Goal: Task Accomplishment & Management: Use online tool/utility

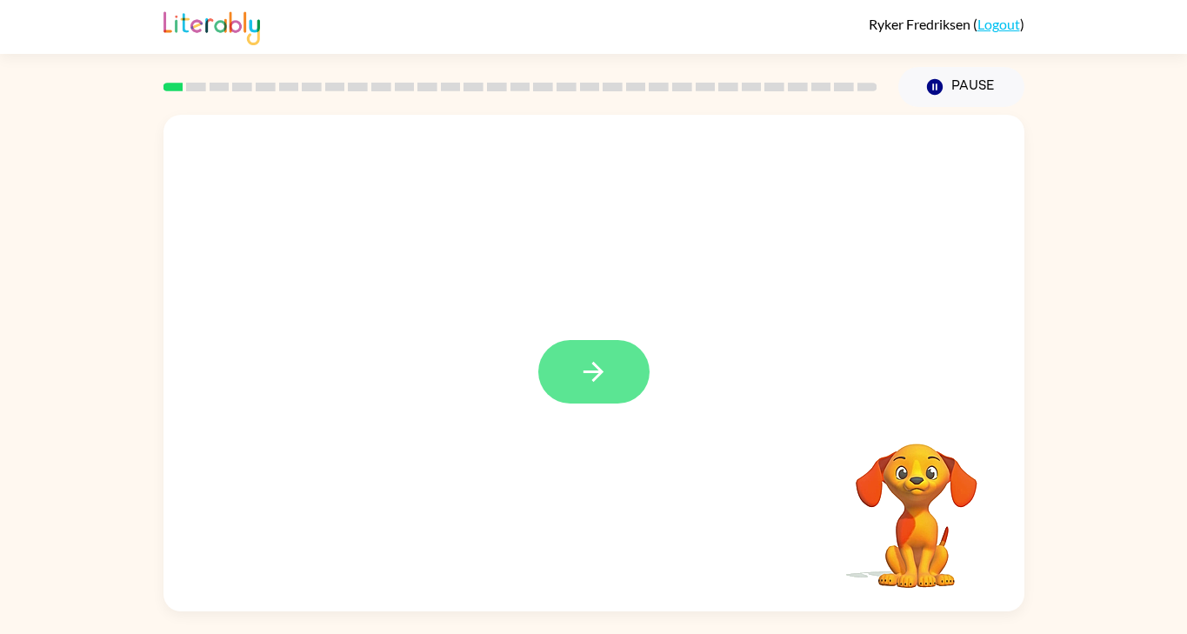
click at [600, 350] on button "button" at bounding box center [593, 371] width 111 height 63
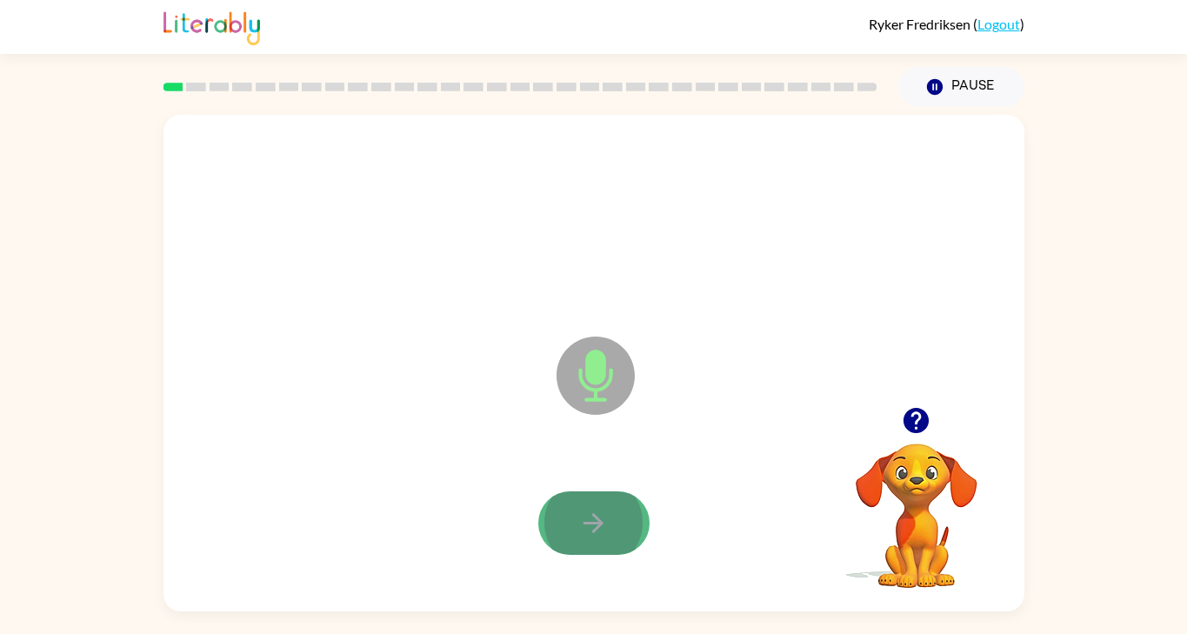
click at [616, 519] on button "button" at bounding box center [593, 522] width 111 height 63
click at [605, 516] on icon "button" at bounding box center [593, 523] width 30 height 30
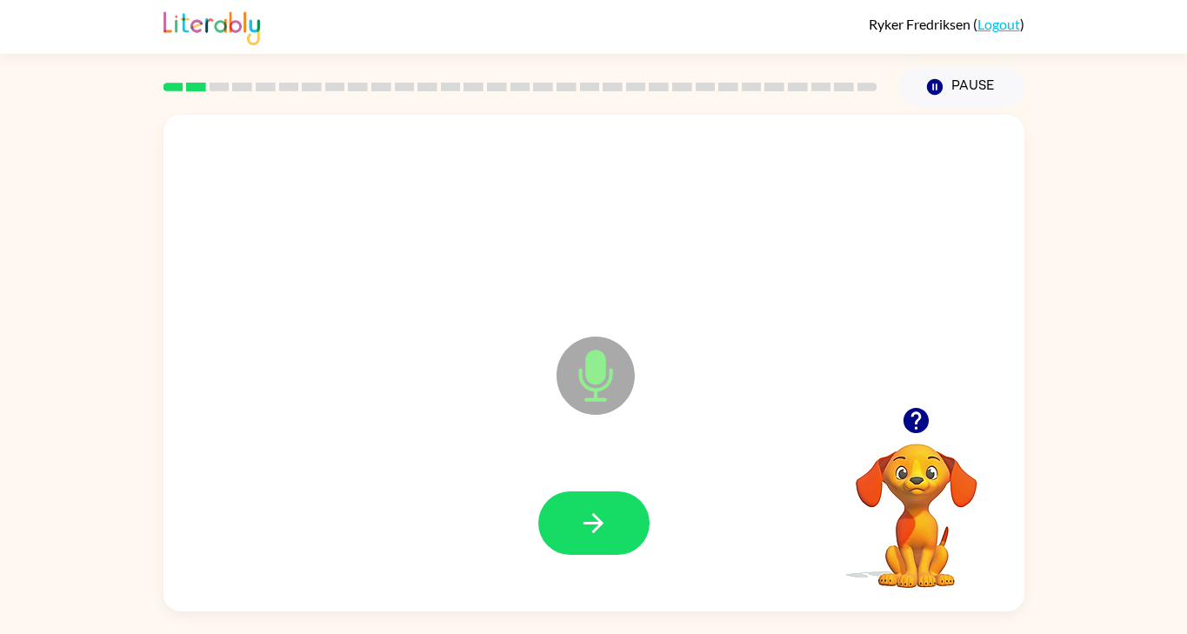
click at [605, 516] on icon "button" at bounding box center [593, 523] width 30 height 30
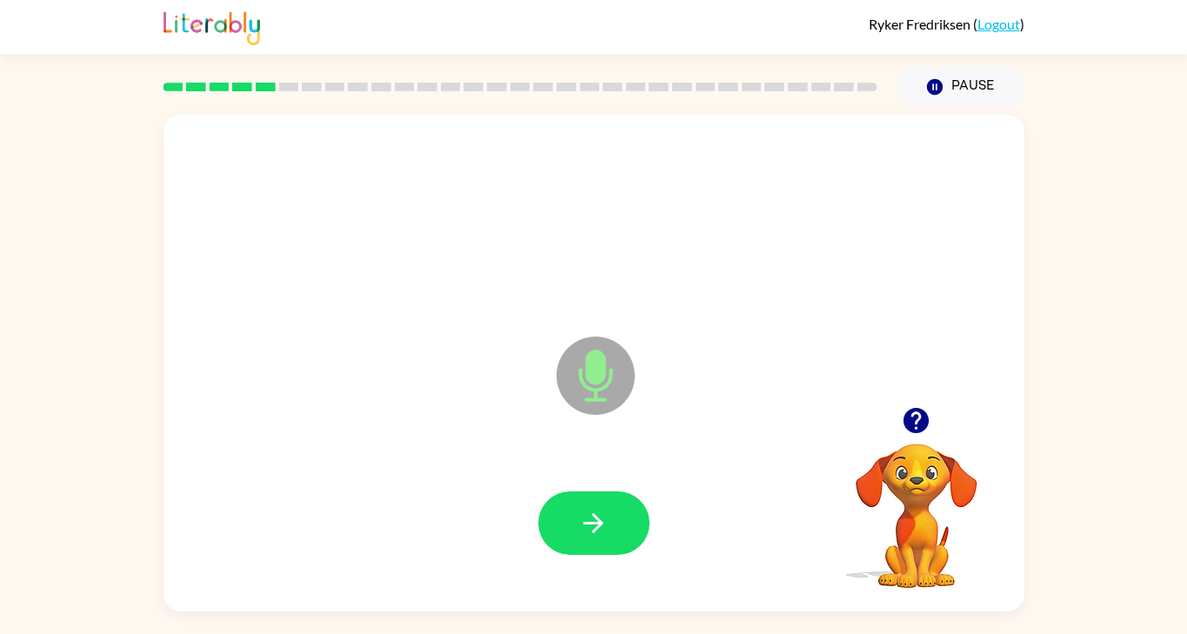
click at [605, 516] on icon "button" at bounding box center [593, 523] width 30 height 30
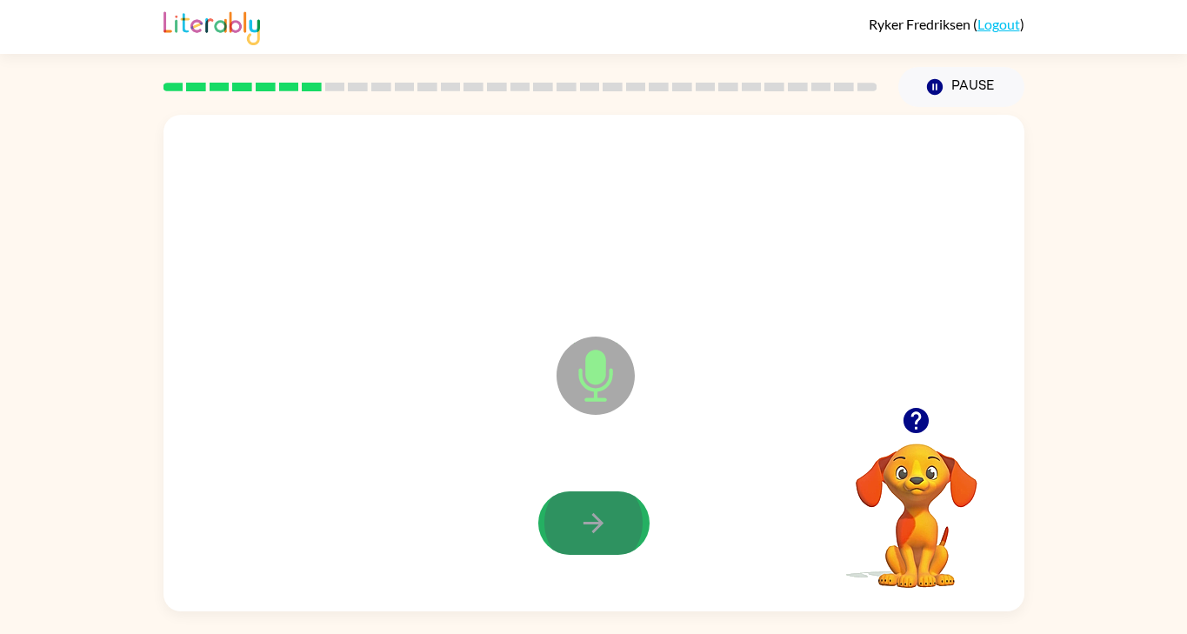
click at [605, 516] on icon "button" at bounding box center [593, 523] width 30 height 30
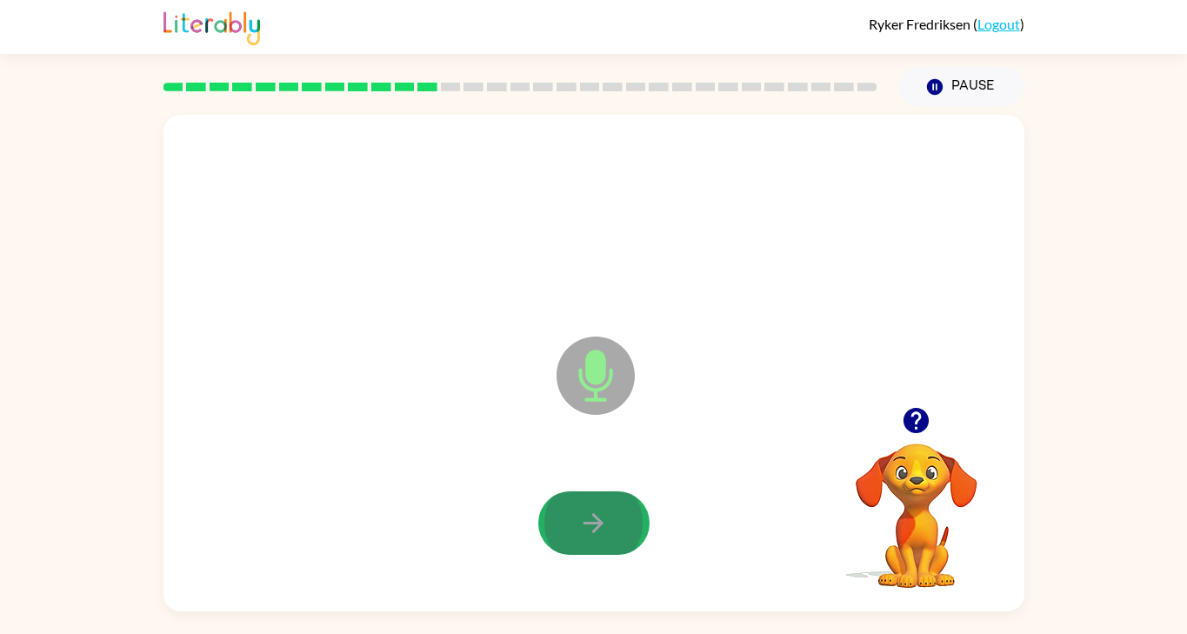
click at [605, 516] on icon "button" at bounding box center [593, 523] width 30 height 30
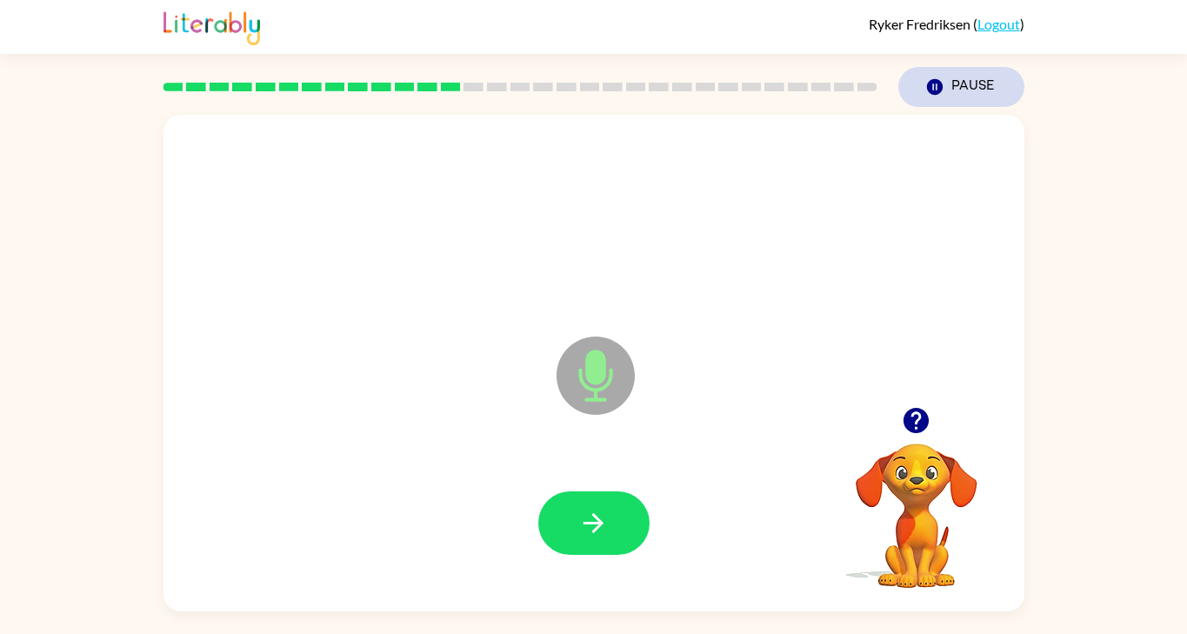
click at [951, 88] on button "Pause Pause" at bounding box center [961, 87] width 126 height 40
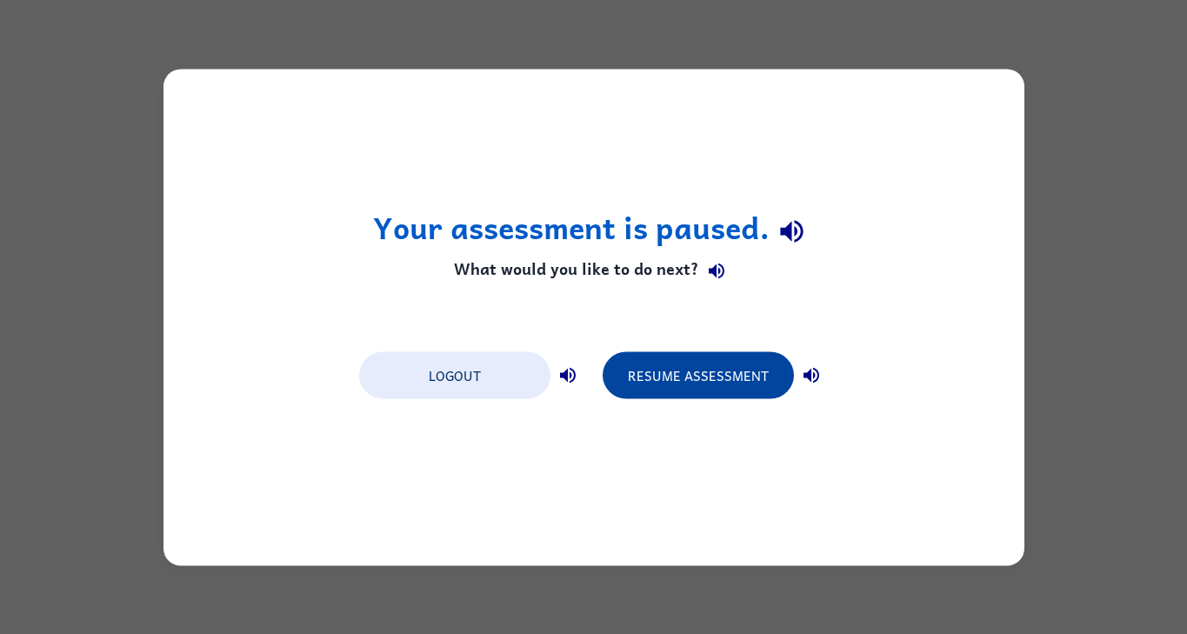
click at [716, 369] on button "Resume Assessment" at bounding box center [697, 374] width 191 height 47
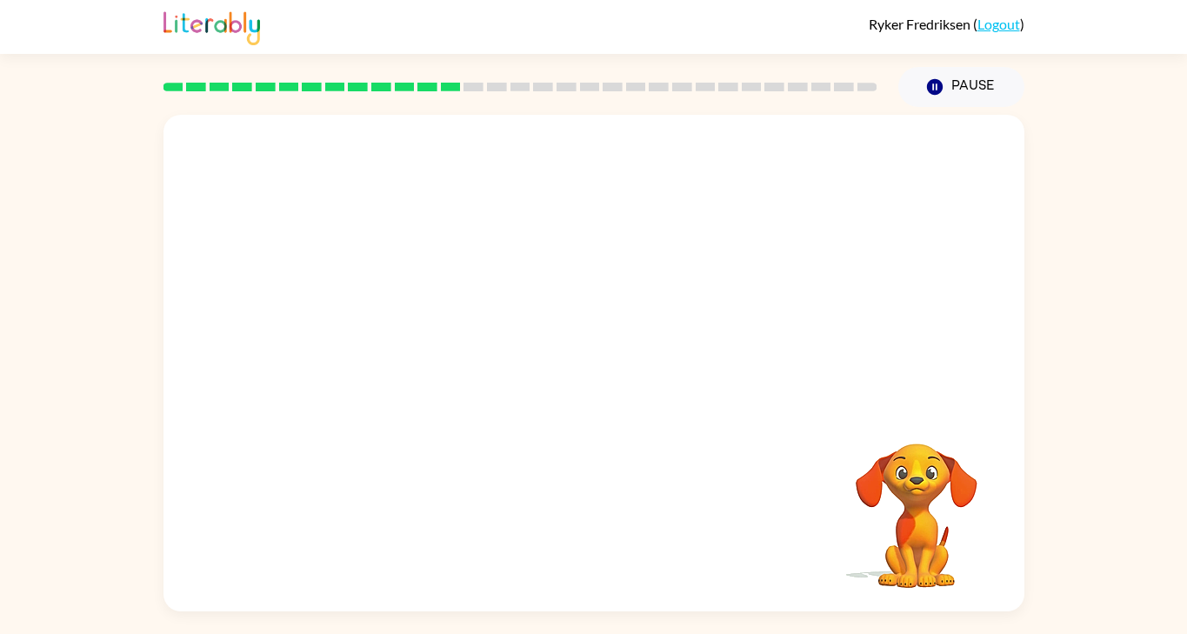
click at [946, 517] on video "Your browser must support playing .mp4 files to use Literably. Please try using…" at bounding box center [916, 503] width 174 height 174
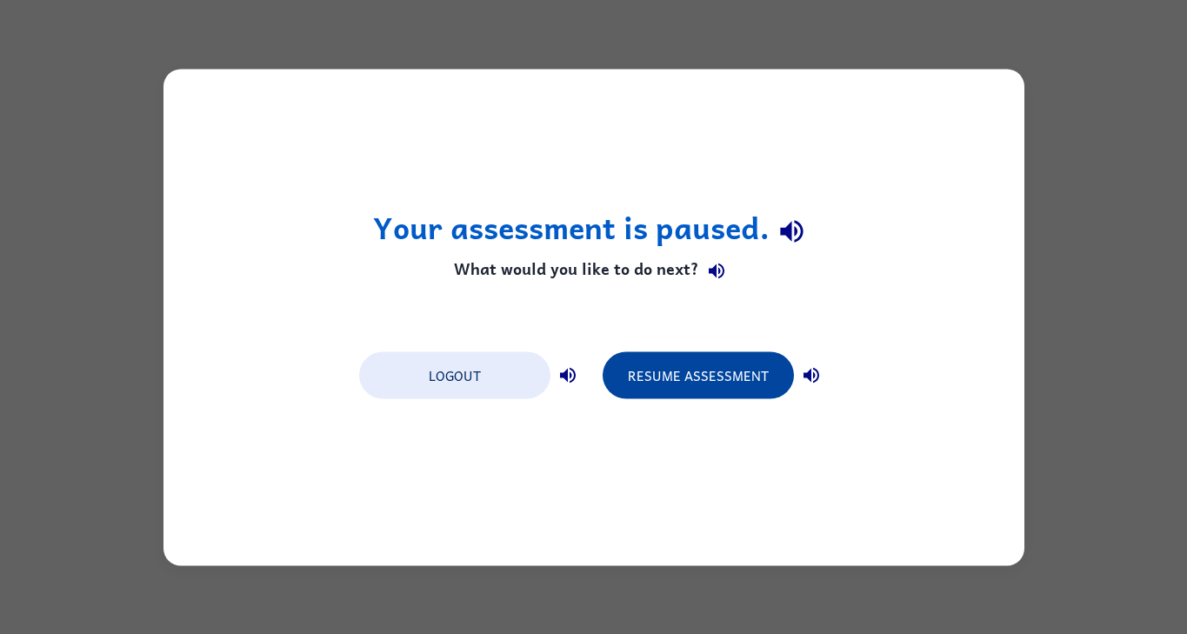
click at [701, 365] on button "Resume Assessment" at bounding box center [697, 374] width 191 height 47
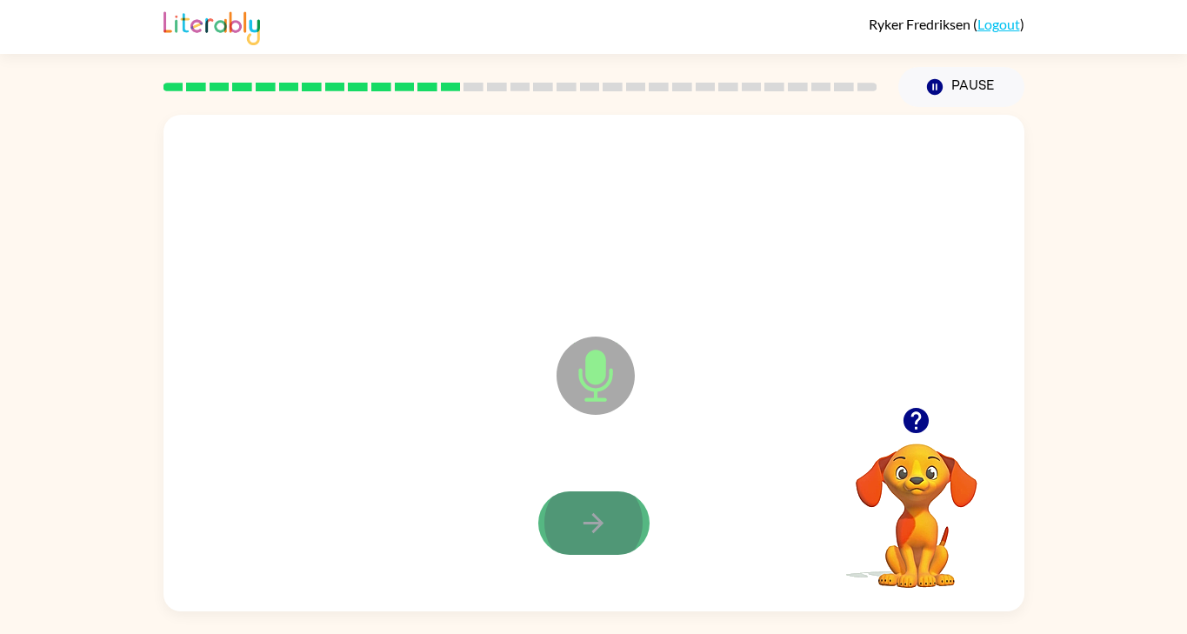
click at [570, 520] on button "button" at bounding box center [593, 522] width 111 height 63
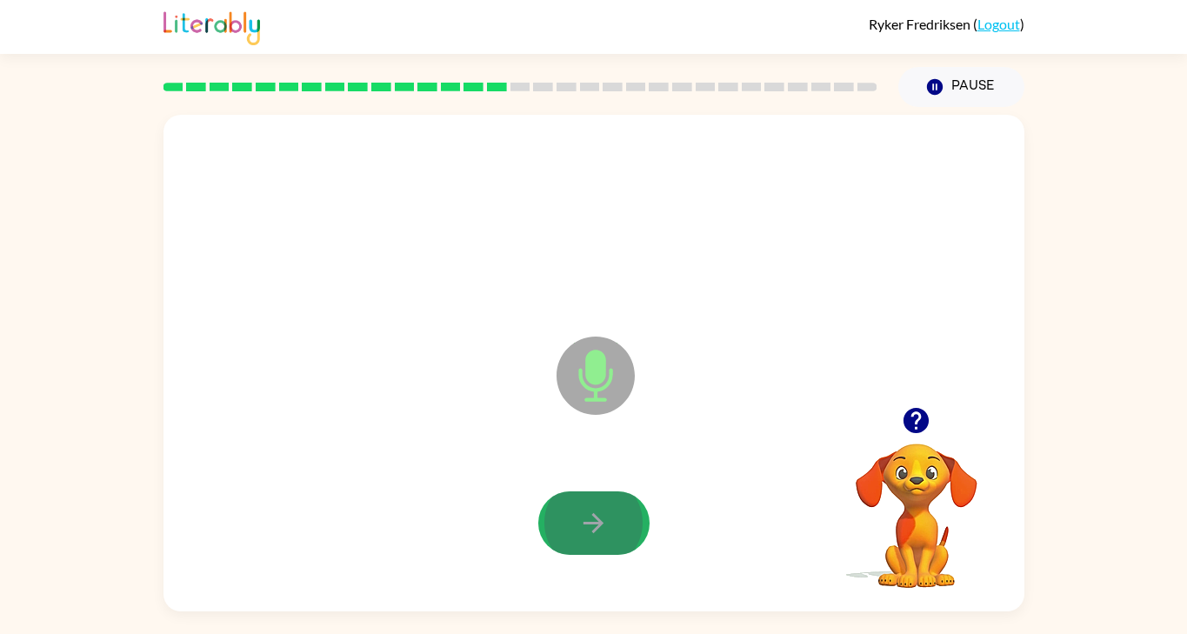
click at [570, 520] on button "button" at bounding box center [593, 522] width 111 height 63
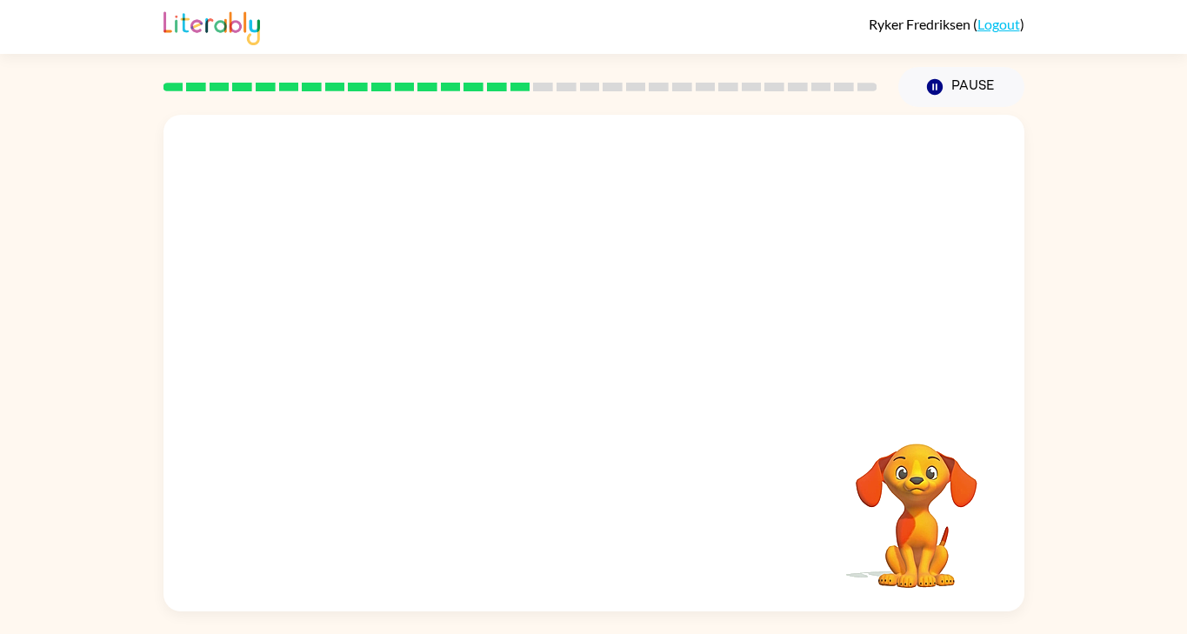
click at [570, 520] on div at bounding box center [594, 523] width 826 height 143
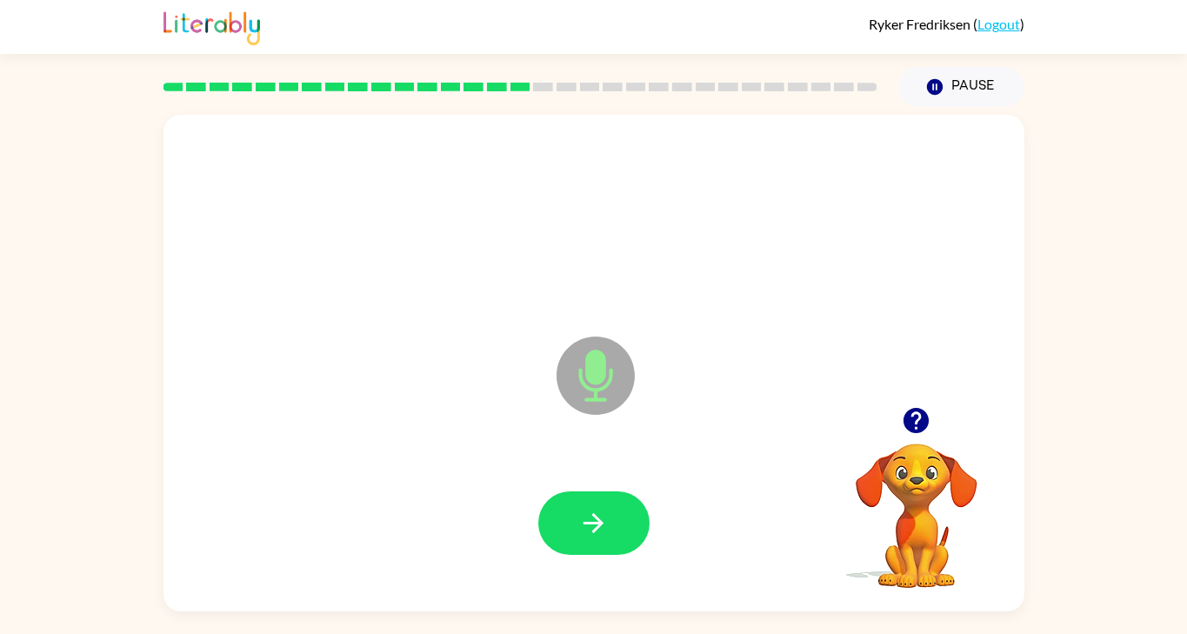
click at [570, 520] on button "button" at bounding box center [593, 522] width 111 height 63
click at [570, 528] on button "button" at bounding box center [593, 522] width 111 height 63
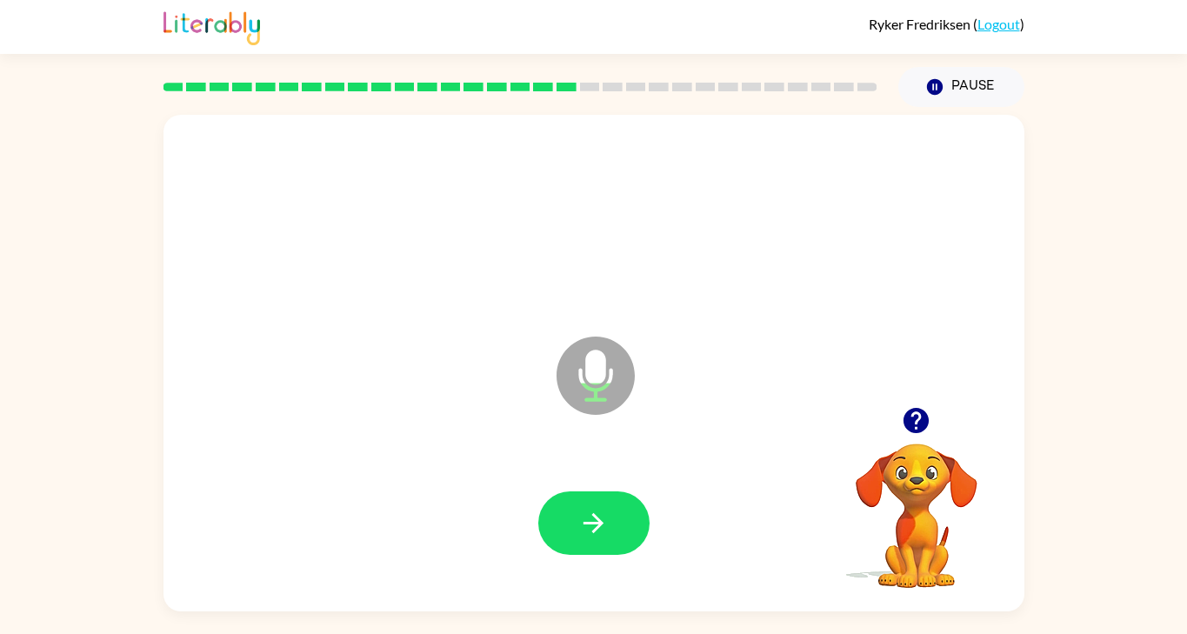
click at [570, 528] on button "button" at bounding box center [593, 522] width 111 height 63
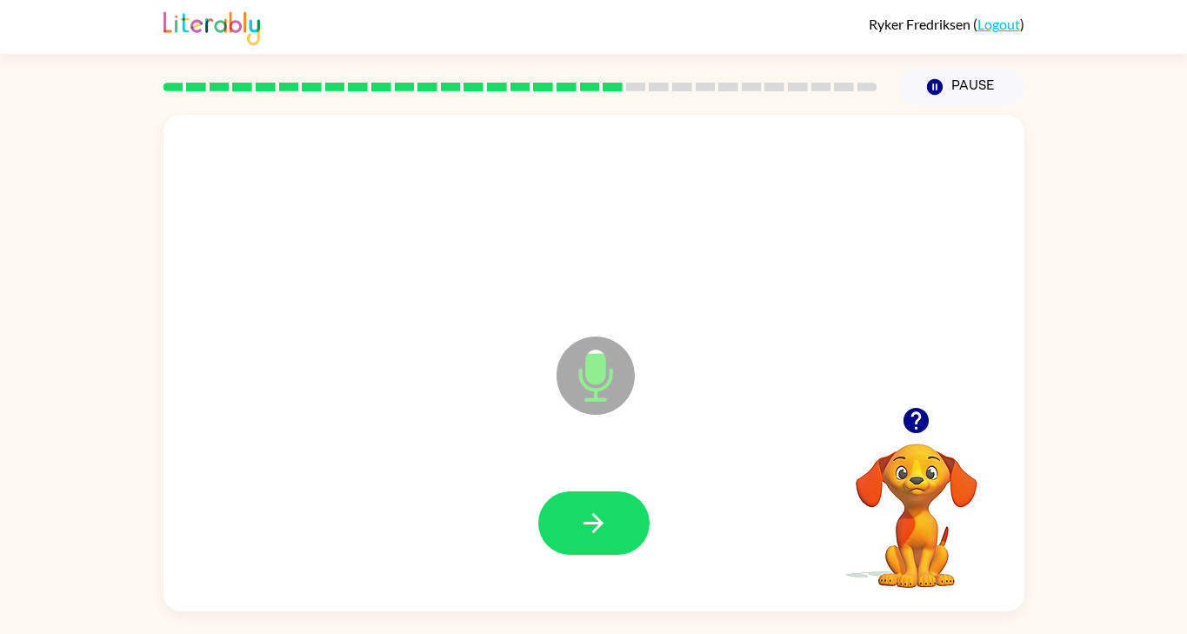
click at [570, 528] on button "button" at bounding box center [593, 522] width 111 height 63
click at [573, 530] on button "button" at bounding box center [593, 522] width 111 height 63
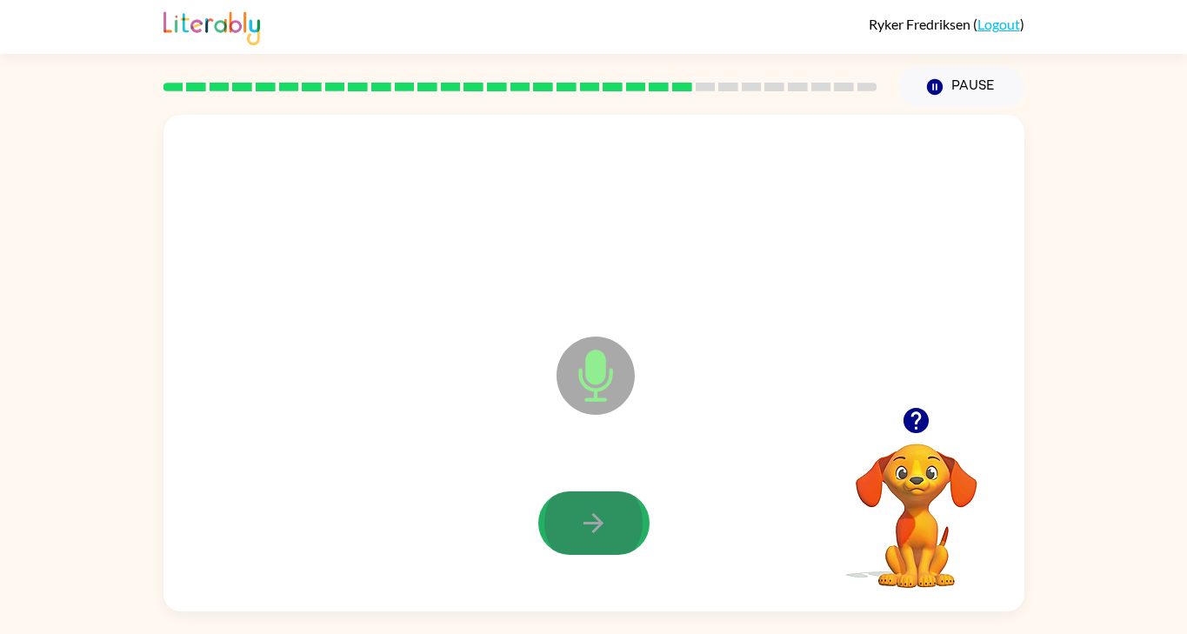
click at [573, 530] on button "button" at bounding box center [593, 522] width 111 height 63
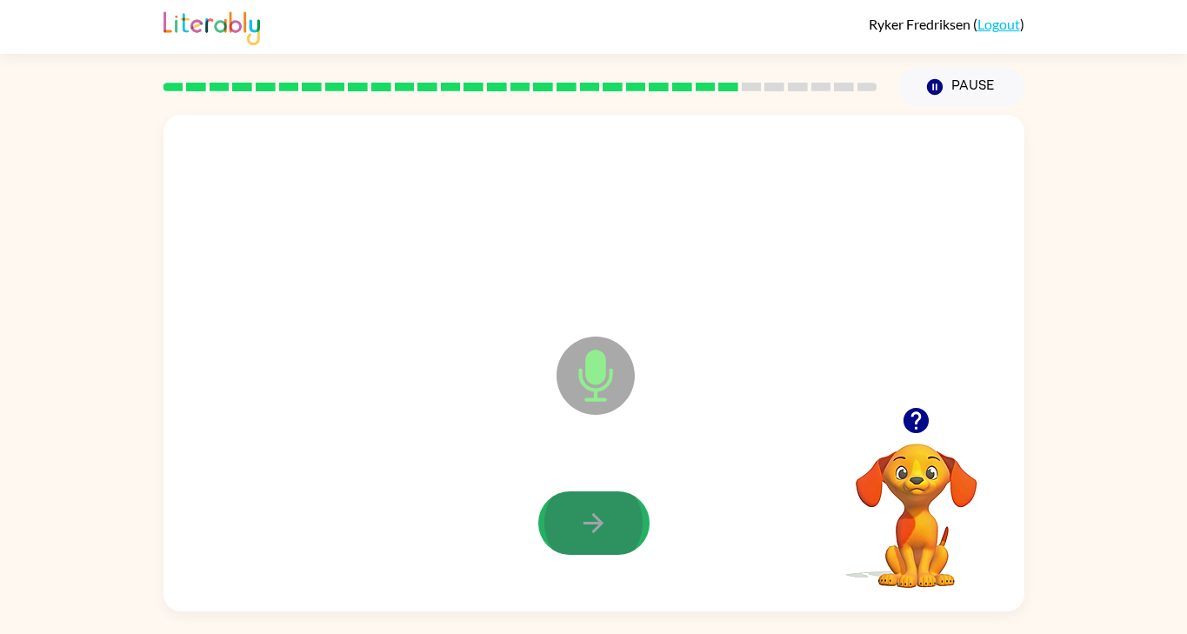
click at [573, 530] on button "button" at bounding box center [593, 522] width 111 height 63
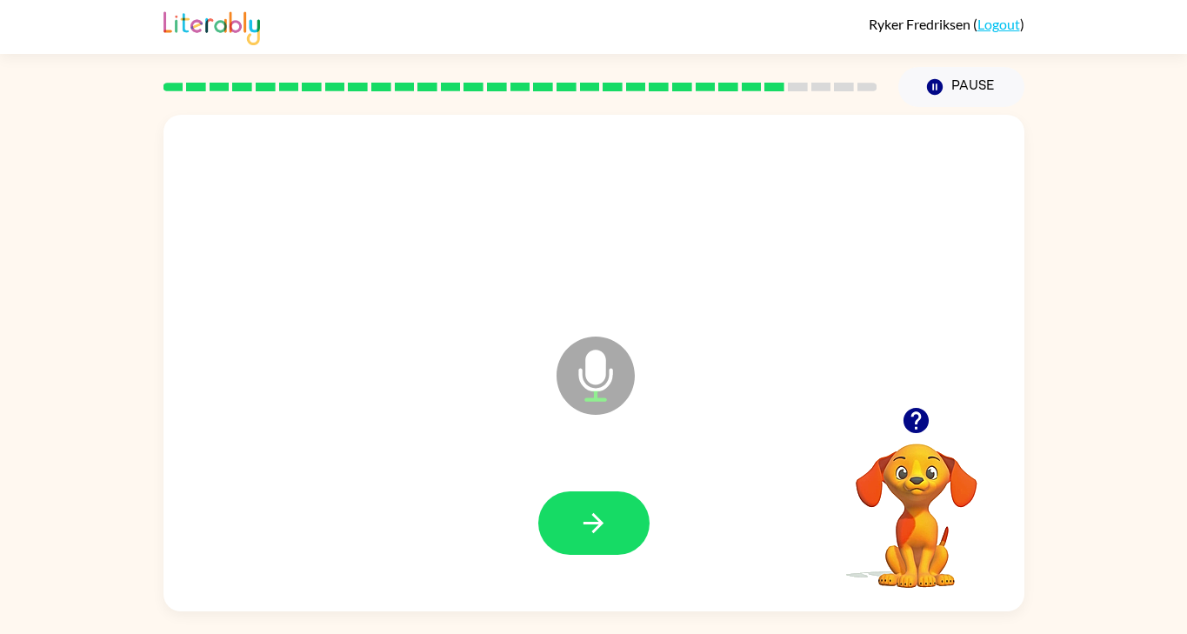
click at [907, 422] on icon "button" at bounding box center [915, 420] width 25 height 25
click at [646, 523] on button "button" at bounding box center [593, 522] width 111 height 63
click at [641, 523] on button "button" at bounding box center [593, 522] width 111 height 63
click at [603, 525] on icon "button" at bounding box center [593, 523] width 30 height 30
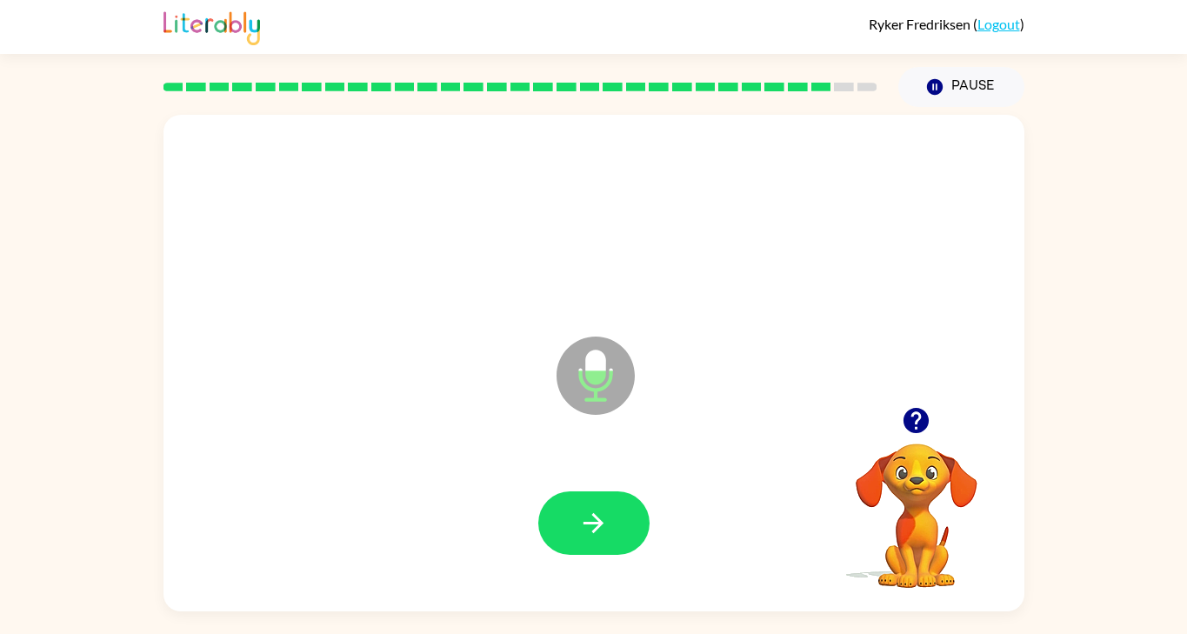
click at [603, 525] on icon "button" at bounding box center [593, 523] width 30 height 30
click at [603, 525] on div at bounding box center [593, 522] width 111 height 63
click at [603, 525] on icon "button" at bounding box center [593, 523] width 30 height 30
